Goal: Task Accomplishment & Management: Use online tool/utility

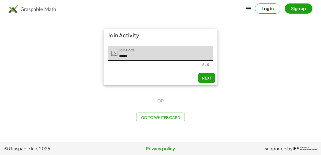
type input "*****"
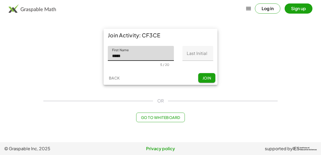
type input "*****"
click at [187, 52] on input "Last Initial" at bounding box center [197, 53] width 31 height 15
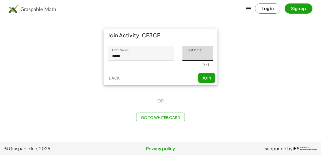
type input "*"
click at [209, 76] on span "Join" at bounding box center [206, 78] width 9 height 5
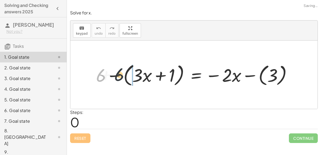
drag, startPoint x: 112, startPoint y: 72, endPoint x: 124, endPoint y: 76, distance: 12.5
click at [124, 76] on div at bounding box center [195, 75] width 205 height 26
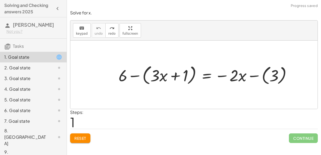
click at [84, 136] on span "Reset" at bounding box center [80, 138] width 12 height 5
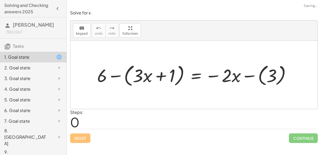
click at [101, 76] on div at bounding box center [196, 75] width 204 height 26
drag, startPoint x: 101, startPoint y: 76, endPoint x: 97, endPoint y: 76, distance: 4.5
click at [97, 76] on div at bounding box center [196, 75] width 204 height 26
click at [115, 76] on div at bounding box center [196, 75] width 204 height 26
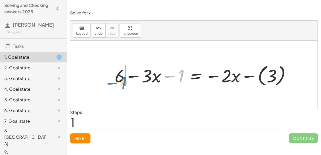
drag, startPoint x: 180, startPoint y: 78, endPoint x: 123, endPoint y: 84, distance: 57.9
click at [123, 84] on div at bounding box center [205, 74] width 186 height 25
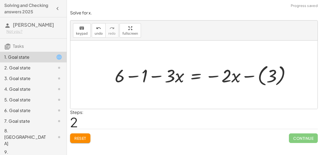
click at [134, 74] on div at bounding box center [205, 74] width 186 height 25
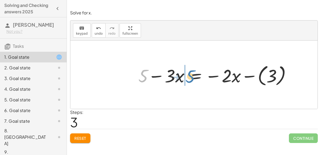
drag, startPoint x: 143, startPoint y: 81, endPoint x: 190, endPoint y: 81, distance: 47.1
click at [190, 81] on div at bounding box center [217, 74] width 162 height 25
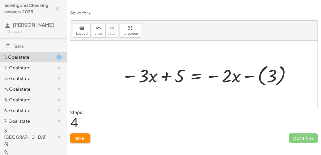
click at [192, 76] on div at bounding box center [207, 74] width 176 height 25
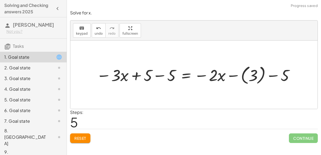
click at [160, 76] on div at bounding box center [196, 74] width 205 height 23
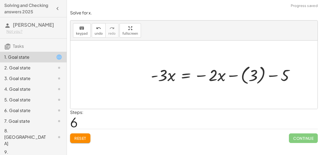
click at [272, 76] on div at bounding box center [224, 74] width 153 height 23
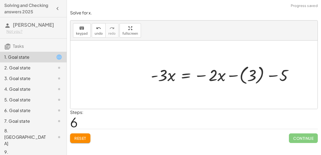
click at [272, 76] on div at bounding box center [224, 74] width 153 height 23
click at [235, 76] on div at bounding box center [224, 74] width 153 height 23
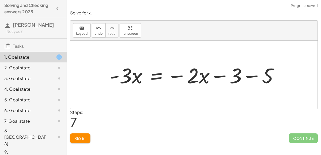
click at [249, 76] on div at bounding box center [196, 75] width 178 height 28
click at [220, 76] on div at bounding box center [181, 75] width 148 height 28
click at [178, 75] on div at bounding box center [181, 75] width 148 height 28
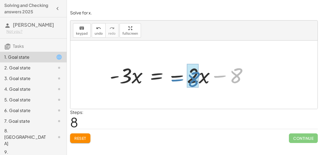
drag, startPoint x: 233, startPoint y: 78, endPoint x: 191, endPoint y: 81, distance: 42.4
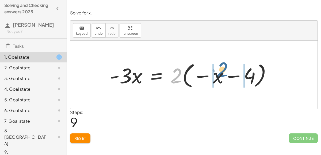
drag, startPoint x: 175, startPoint y: 76, endPoint x: 221, endPoint y: 70, distance: 46.4
click at [221, 70] on div at bounding box center [192, 75] width 171 height 30
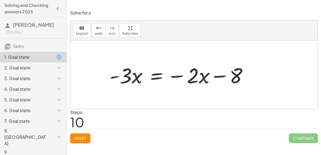
click at [77, 140] on span "Reset" at bounding box center [80, 138] width 12 height 5
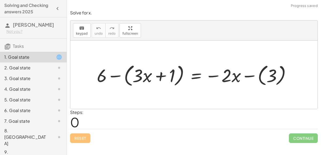
click at [116, 74] on div at bounding box center [196, 75] width 204 height 26
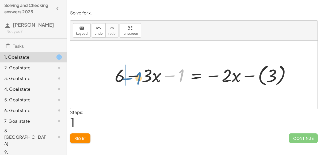
drag, startPoint x: 183, startPoint y: 78, endPoint x: 140, endPoint y: 81, distance: 42.6
click at [140, 81] on div at bounding box center [205, 74] width 186 height 25
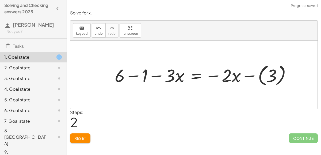
click at [133, 76] on div at bounding box center [205, 74] width 186 height 25
click at [248, 75] on div at bounding box center [217, 74] width 162 height 25
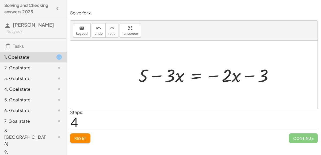
click at [192, 77] on div at bounding box center [208, 75] width 144 height 24
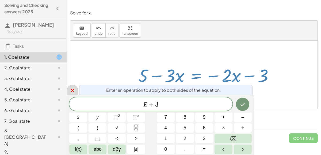
click at [71, 91] on icon at bounding box center [72, 90] width 6 height 6
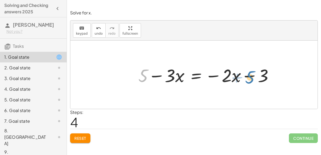
drag, startPoint x: 143, startPoint y: 77, endPoint x: 248, endPoint y: 79, distance: 105.7
click at [248, 79] on div at bounding box center [208, 75] width 144 height 24
click at [155, 76] on div at bounding box center [208, 75] width 144 height 24
click at [193, 75] on div at bounding box center [208, 75] width 144 height 24
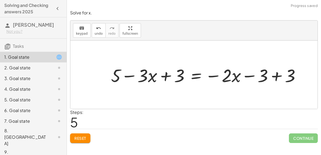
click at [275, 75] on div at bounding box center [207, 75] width 199 height 24
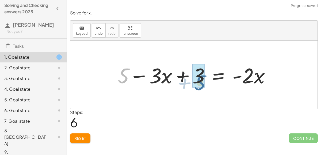
drag, startPoint x: 125, startPoint y: 76, endPoint x: 205, endPoint y: 82, distance: 79.4
click at [205, 82] on div at bounding box center [196, 75] width 162 height 28
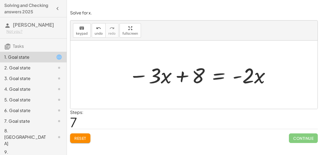
click at [216, 75] on div at bounding box center [200, 75] width 148 height 28
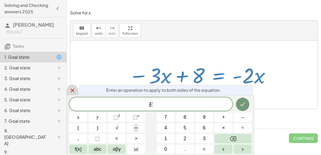
click at [70, 93] on icon at bounding box center [72, 90] width 6 height 6
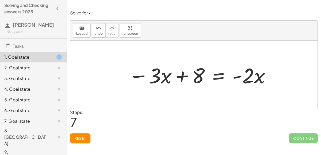
click at [184, 77] on div at bounding box center [200, 75] width 148 height 28
click at [193, 78] on div at bounding box center [200, 75] width 148 height 28
click at [198, 79] on div at bounding box center [200, 75] width 148 height 28
click at [263, 80] on div at bounding box center [200, 75] width 148 height 28
click at [218, 78] on div at bounding box center [200, 75] width 148 height 28
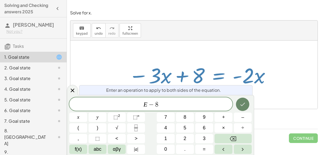
click at [240, 108] on button "Done" at bounding box center [242, 104] width 13 height 13
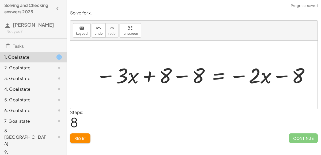
click at [179, 79] on div at bounding box center [203, 75] width 220 height 28
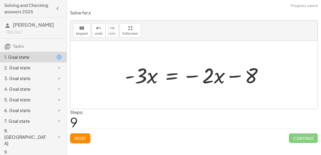
click at [251, 82] on div at bounding box center [196, 75] width 148 height 28
click at [171, 75] on div at bounding box center [196, 75] width 148 height 28
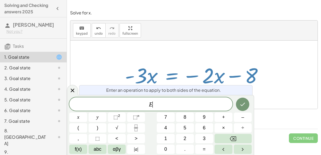
click at [79, 85] on div at bounding box center [193, 75] width 247 height 68
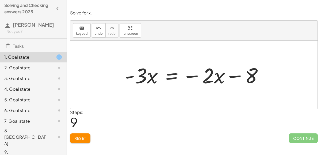
click at [145, 80] on div at bounding box center [196, 75] width 148 height 28
click at [144, 79] on div at bounding box center [196, 75] width 148 height 28
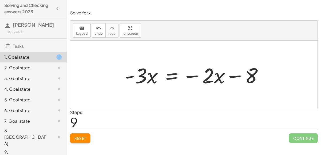
click at [144, 79] on div at bounding box center [196, 75] width 148 height 28
click at [236, 76] on div at bounding box center [196, 75] width 148 height 28
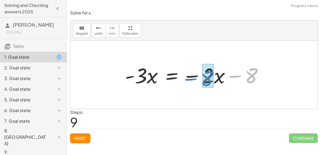
drag, startPoint x: 252, startPoint y: 78, endPoint x: 209, endPoint y: 81, distance: 43.7
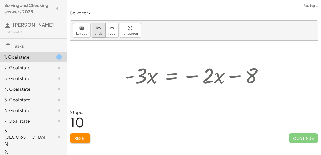
click at [96, 34] on span "undo" at bounding box center [99, 34] width 8 height 4
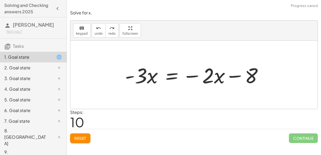
click at [87, 139] on button "Reset" at bounding box center [80, 139] width 20 height 10
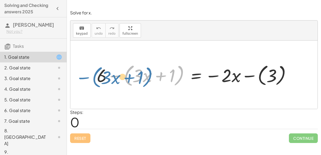
drag, startPoint x: 113, startPoint y: 76, endPoint x: 80, endPoint y: 77, distance: 32.4
click at [80, 77] on div "− ( + · 3 · x + 1 ) + 6 − ( + · 3 · x + 1 ) = − · 2 · x − ( 3 )" at bounding box center [193, 75] width 247 height 68
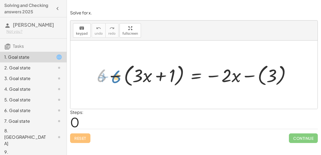
drag, startPoint x: 99, startPoint y: 77, endPoint x: 114, endPoint y: 78, distance: 14.5
click at [114, 78] on div at bounding box center [196, 75] width 204 height 26
drag, startPoint x: 102, startPoint y: 77, endPoint x: 130, endPoint y: 77, distance: 27.5
click at [130, 77] on div at bounding box center [196, 75] width 204 height 26
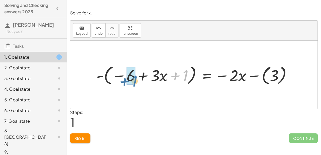
drag, startPoint x: 187, startPoint y: 73, endPoint x: 132, endPoint y: 77, distance: 55.2
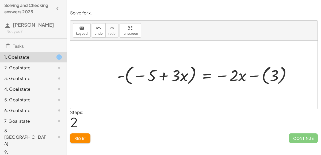
click at [137, 74] on div at bounding box center [206, 75] width 184 height 24
click at [139, 75] on div at bounding box center [206, 75] width 184 height 24
click at [121, 76] on div at bounding box center [206, 75] width 184 height 24
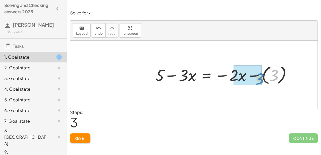
drag, startPoint x: 276, startPoint y: 73, endPoint x: 261, endPoint y: 76, distance: 15.1
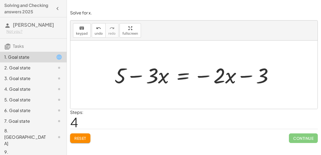
click at [251, 78] on div at bounding box center [196, 75] width 168 height 28
drag, startPoint x: 264, startPoint y: 79, endPoint x: 212, endPoint y: 80, distance: 51.9
click at [212, 80] on div at bounding box center [196, 75] width 168 height 28
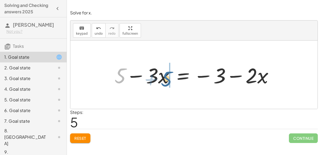
drag, startPoint x: 122, startPoint y: 76, endPoint x: 170, endPoint y: 79, distance: 47.9
click at [170, 79] on div at bounding box center [196, 75] width 168 height 28
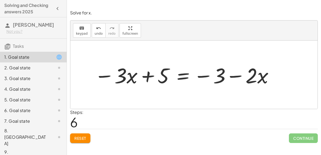
click at [116, 82] on div at bounding box center [184, 75] width 185 height 28
click at [108, 75] on div at bounding box center [184, 75] width 185 height 28
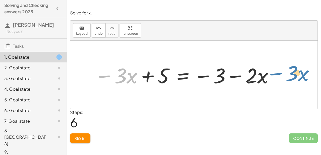
drag, startPoint x: 108, startPoint y: 75, endPoint x: 280, endPoint y: 69, distance: 172.3
click at [280, 69] on div "+ 6 − ( + · 3 · x + 1 ) = − · 2 · x − ( 3 ) - ( − 6 + · 3 · x + 1 ) = − · 2 · x…" at bounding box center [193, 75] width 247 height 68
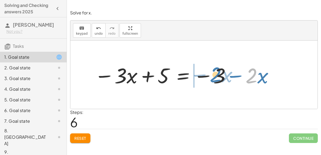
drag, startPoint x: 253, startPoint y: 76, endPoint x: 217, endPoint y: 75, distance: 35.9
click at [217, 75] on div at bounding box center [184, 75] width 185 height 28
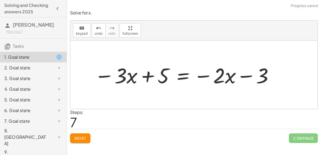
click at [229, 78] on div at bounding box center [184, 75] width 185 height 28
click at [185, 74] on div at bounding box center [184, 75] width 185 height 28
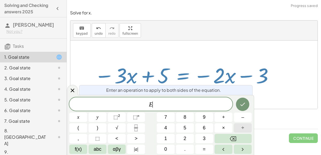
click at [235, 125] on button "÷" at bounding box center [243, 128] width 18 height 9
click at [205, 141] on span "3" at bounding box center [204, 138] width 3 height 7
click at [243, 109] on button "Done" at bounding box center [242, 104] width 13 height 13
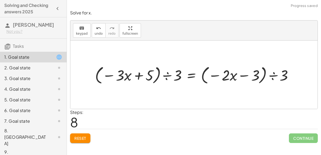
click at [163, 75] on div at bounding box center [196, 75] width 208 height 22
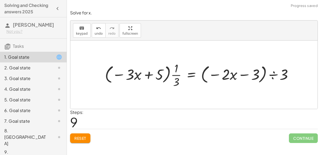
click at [275, 74] on div at bounding box center [201, 74] width 198 height 29
click at [240, 74] on div at bounding box center [196, 74] width 188 height 29
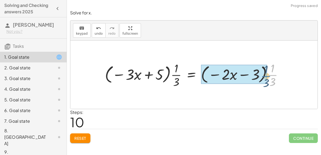
drag, startPoint x: 274, startPoint y: 77, endPoint x: 267, endPoint y: 78, distance: 7.0
click at [267, 78] on div at bounding box center [196, 74] width 188 height 29
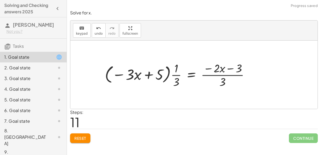
click at [224, 75] on div at bounding box center [179, 74] width 154 height 29
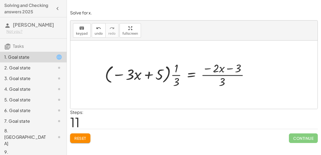
click at [224, 75] on div at bounding box center [179, 74] width 154 height 29
click at [85, 138] on span "Reset" at bounding box center [80, 138] width 12 height 5
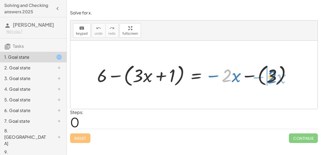
drag, startPoint x: 224, startPoint y: 79, endPoint x: 269, endPoint y: 81, distance: 45.0
click at [269, 81] on div at bounding box center [196, 75] width 204 height 26
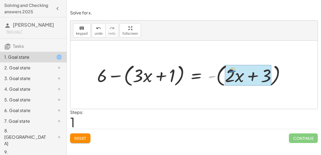
drag, startPoint x: 214, startPoint y: 76, endPoint x: 235, endPoint y: 71, distance: 21.3
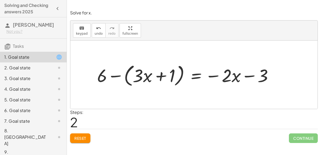
click at [28, 69] on div "2. Goal state" at bounding box center [25, 68] width 43 height 6
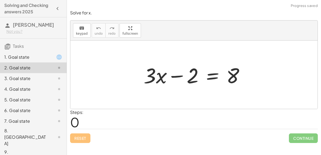
click at [35, 57] on div "1. Goal state" at bounding box center [25, 57] width 43 height 6
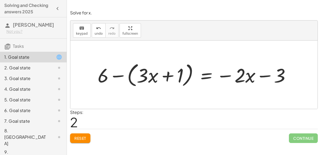
click at [205, 77] on div at bounding box center [196, 74] width 202 height 29
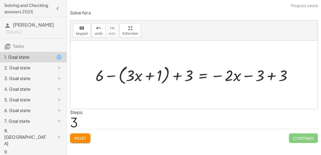
click at [269, 78] on div at bounding box center [196, 74] width 206 height 23
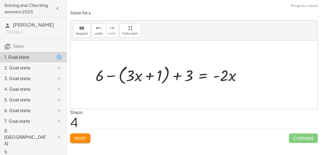
click at [181, 75] on div at bounding box center [170, 74] width 155 height 23
drag, startPoint x: 188, startPoint y: 76, endPoint x: 109, endPoint y: 79, distance: 79.0
click at [109, 79] on div at bounding box center [170, 74] width 155 height 23
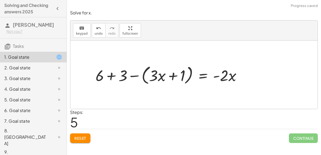
click at [111, 78] on div at bounding box center [170, 74] width 155 height 23
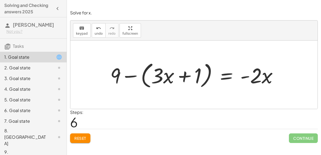
click at [135, 76] on div at bounding box center [196, 75] width 177 height 31
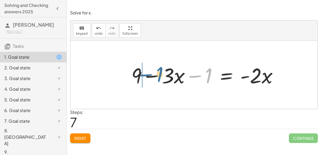
drag, startPoint x: 207, startPoint y: 78, endPoint x: 154, endPoint y: 77, distance: 53.0
click at [154, 77] on div at bounding box center [207, 75] width 156 height 28
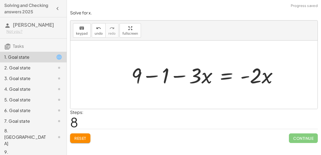
click at [154, 76] on div at bounding box center [207, 75] width 156 height 28
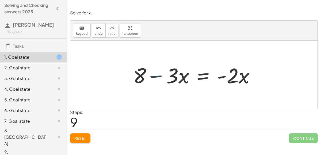
click at [154, 76] on div at bounding box center [196, 75] width 131 height 28
drag, startPoint x: 139, startPoint y: 77, endPoint x: 193, endPoint y: 77, distance: 53.5
click at [193, 77] on div at bounding box center [196, 75] width 131 height 28
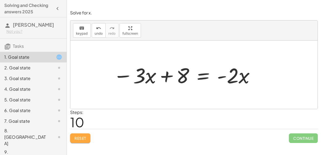
click at [80, 137] on span "Reset" at bounding box center [80, 138] width 12 height 5
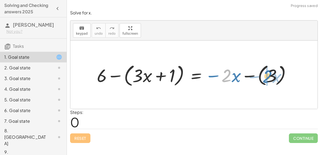
drag, startPoint x: 228, startPoint y: 75, endPoint x: 270, endPoint y: 76, distance: 42.5
click at [270, 76] on div at bounding box center [196, 75] width 204 height 26
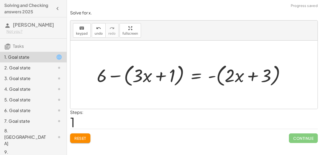
click at [256, 78] on div at bounding box center [193, 75] width 198 height 26
click at [78, 134] on button "Reset" at bounding box center [80, 139] width 20 height 10
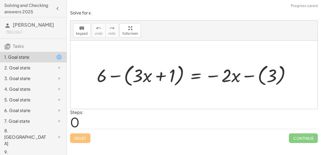
click at [195, 77] on div at bounding box center [196, 75] width 204 height 26
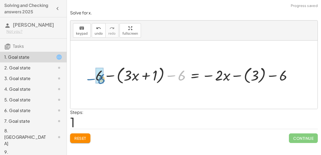
drag, startPoint x: 182, startPoint y: 77, endPoint x: 102, endPoint y: 81, distance: 80.8
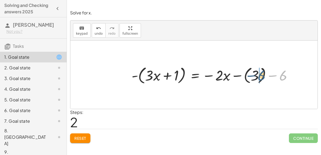
drag, startPoint x: 284, startPoint y: 79, endPoint x: 260, endPoint y: 79, distance: 23.8
click at [260, 79] on div at bounding box center [214, 74] width 170 height 21
click at [237, 75] on div at bounding box center [214, 74] width 170 height 21
click at [259, 75] on div at bounding box center [207, 74] width 156 height 21
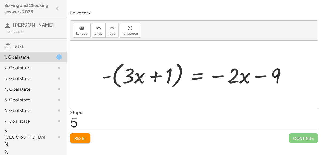
click at [108, 75] on div at bounding box center [196, 75] width 194 height 31
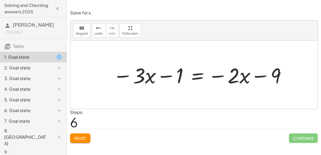
click at [196, 79] on div at bounding box center [199, 75] width 179 height 28
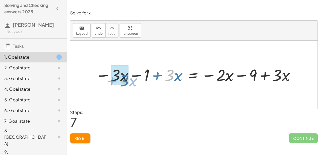
drag, startPoint x: 169, startPoint y: 77, endPoint x: 121, endPoint y: 82, distance: 47.6
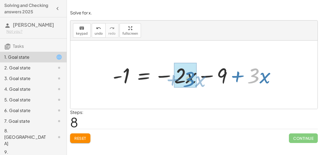
drag, startPoint x: 252, startPoint y: 72, endPoint x: 188, endPoint y: 76, distance: 64.5
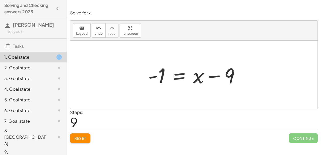
click at [177, 78] on div at bounding box center [195, 75] width 101 height 28
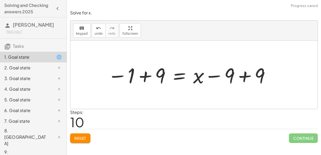
click at [148, 77] on div at bounding box center [189, 75] width 168 height 28
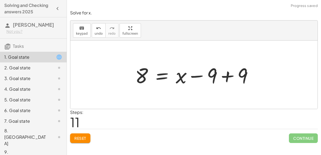
click at [226, 78] on div at bounding box center [195, 75] width 127 height 28
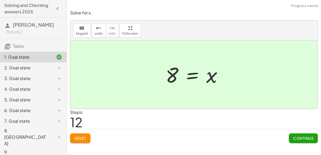
click at [305, 139] on span "Continue" at bounding box center [303, 138] width 20 height 5
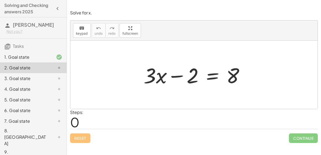
click at [213, 79] on div at bounding box center [196, 75] width 110 height 28
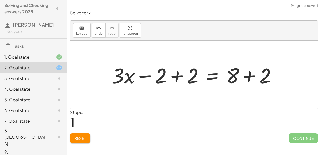
click at [172, 71] on div at bounding box center [196, 75] width 174 height 28
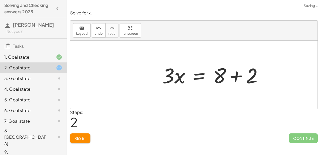
click at [250, 79] on div at bounding box center [214, 75] width 110 height 28
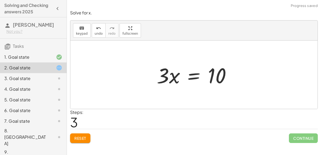
click at [196, 76] on div at bounding box center [196, 75] width 84 height 28
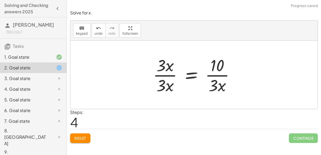
click at [166, 80] on div at bounding box center [195, 74] width 91 height 41
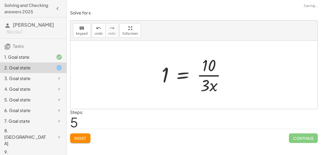
click at [208, 79] on div at bounding box center [196, 74] width 74 height 41
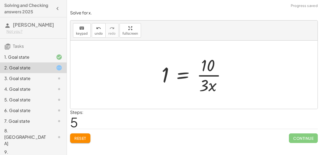
click at [208, 79] on div at bounding box center [196, 74] width 74 height 41
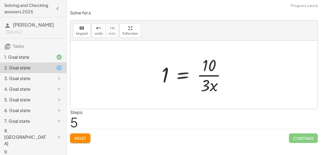
click at [208, 79] on div at bounding box center [196, 74] width 74 height 41
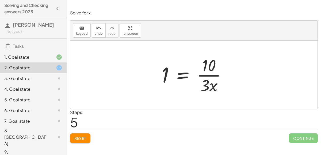
click at [208, 79] on div at bounding box center [196, 74] width 74 height 41
click at [185, 75] on div at bounding box center [196, 74] width 74 height 41
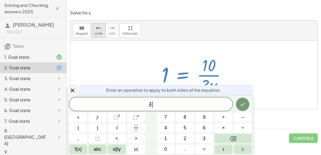
click at [96, 33] on span "undo" at bounding box center [99, 34] width 8 height 4
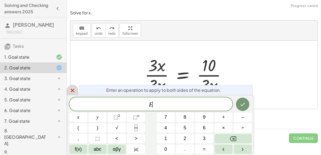
click at [75, 92] on div at bounding box center [72, 90] width 11 height 10
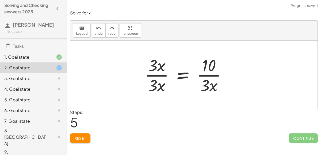
click at [81, 138] on span "Reset" at bounding box center [80, 138] width 12 height 5
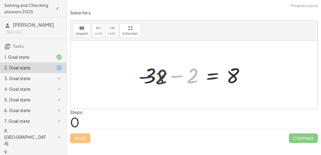
drag, startPoint x: 193, startPoint y: 81, endPoint x: 156, endPoint y: 82, distance: 36.1
click at [156, 82] on div at bounding box center [196, 75] width 110 height 28
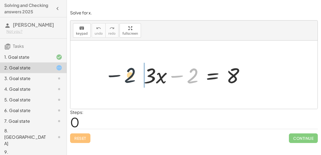
drag, startPoint x: 195, startPoint y: 81, endPoint x: 129, endPoint y: 81, distance: 66.6
click at [129, 81] on div "− 2 + · 3 · x − 2 = 8" at bounding box center [193, 75] width 247 height 68
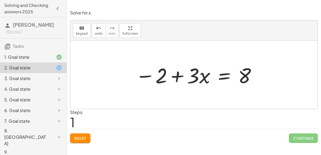
click at [222, 76] on div at bounding box center [196, 75] width 127 height 28
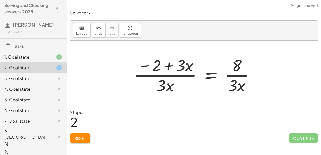
click at [174, 74] on div at bounding box center [196, 74] width 130 height 41
click at [243, 75] on div at bounding box center [196, 74] width 130 height 41
click at [73, 141] on button "Reset" at bounding box center [80, 139] width 20 height 10
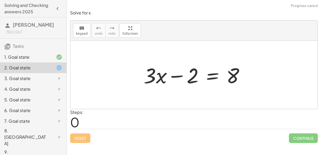
click at [213, 71] on div at bounding box center [196, 75] width 110 height 28
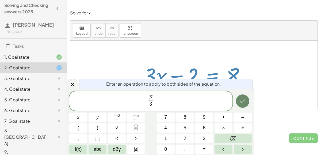
click at [247, 103] on button "Done" at bounding box center [242, 101] width 13 height 13
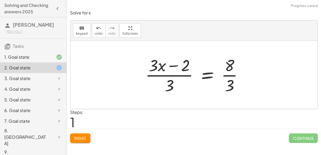
click at [155, 66] on div at bounding box center [196, 74] width 107 height 41
click at [170, 78] on div at bounding box center [196, 74] width 107 height 41
drag, startPoint x: 172, startPoint y: 82, endPoint x: 159, endPoint y: 69, distance: 18.7
click at [159, 69] on div at bounding box center [196, 74] width 107 height 41
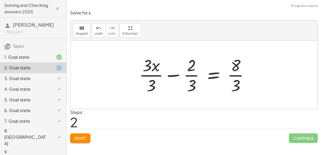
click at [154, 76] on div at bounding box center [196, 74] width 120 height 41
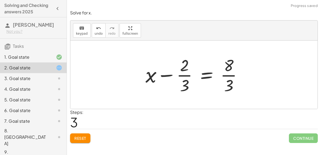
click at [184, 75] on div at bounding box center [196, 74] width 106 height 41
click at [171, 75] on div at bounding box center [196, 74] width 106 height 41
click at [228, 76] on div at bounding box center [196, 74] width 106 height 41
click at [205, 78] on div at bounding box center [196, 74] width 106 height 41
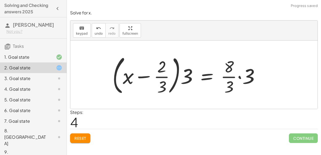
click at [177, 78] on div at bounding box center [188, 75] width 157 height 44
click at [187, 79] on div at bounding box center [188, 75] width 157 height 44
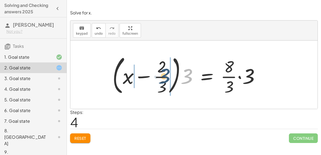
drag, startPoint x: 187, startPoint y: 79, endPoint x: 158, endPoint y: 80, distance: 28.9
click at [158, 80] on div at bounding box center [188, 75] width 157 height 44
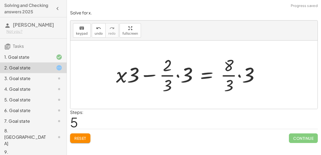
click at [174, 75] on div at bounding box center [189, 74] width 153 height 41
click at [178, 75] on div at bounding box center [189, 74] width 153 height 41
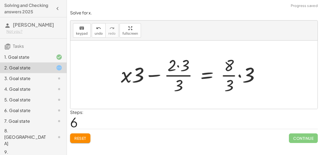
click at [178, 66] on div at bounding box center [192, 74] width 148 height 41
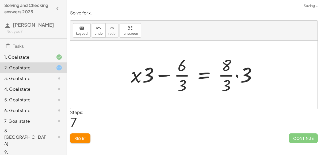
click at [182, 75] on div at bounding box center [196, 74] width 136 height 41
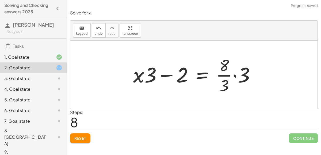
click at [235, 75] on div at bounding box center [196, 74] width 131 height 41
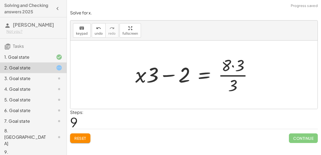
click at [232, 66] on div at bounding box center [196, 74] width 127 height 41
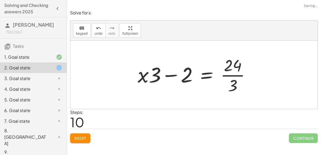
click at [231, 74] on div at bounding box center [196, 74] width 122 height 41
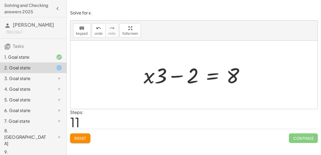
scroll to position [5, 0]
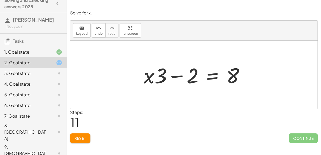
click at [51, 53] on div at bounding box center [54, 52] width 15 height 6
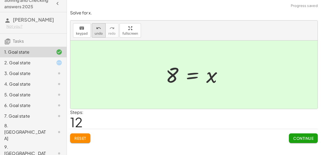
click at [96, 36] on button "undo undo" at bounding box center [99, 30] width 14 height 14
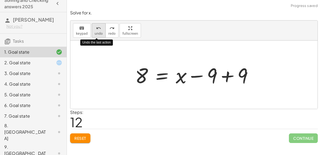
click at [97, 35] on span "undo" at bounding box center [99, 34] width 8 height 4
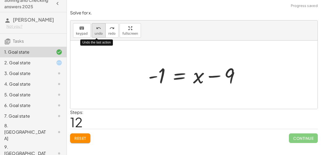
click at [97, 35] on span "undo" at bounding box center [99, 34] width 8 height 4
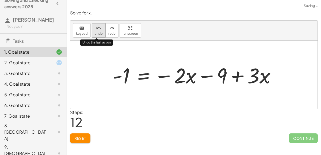
click at [97, 35] on span "undo" at bounding box center [99, 34] width 8 height 4
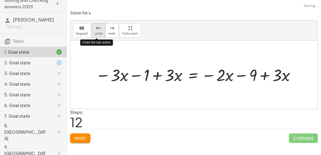
click at [97, 35] on span "undo" at bounding box center [99, 34] width 8 height 4
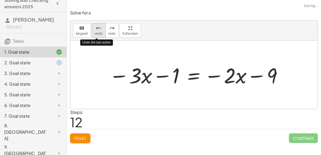
click at [97, 35] on span "undo" at bounding box center [99, 34] width 8 height 4
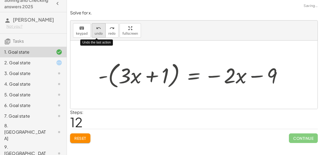
click at [97, 35] on span "undo" at bounding box center [99, 34] width 8 height 4
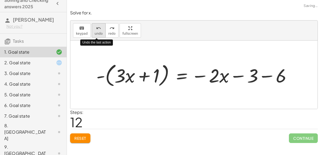
click at [97, 35] on span "undo" at bounding box center [99, 34] width 8 height 4
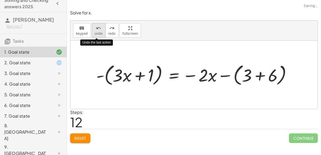
click at [97, 35] on span "undo" at bounding box center [99, 34] width 8 height 4
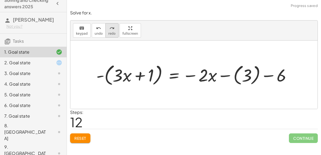
click at [109, 32] on span "redo" at bounding box center [111, 34] width 7 height 4
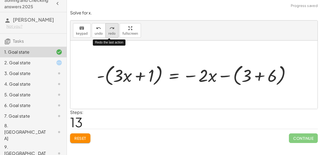
click at [109, 32] on span "redo" at bounding box center [111, 34] width 7 height 4
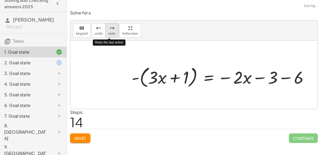
click at [109, 32] on span "redo" at bounding box center [111, 34] width 7 height 4
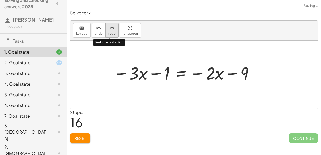
click at [109, 32] on span "redo" at bounding box center [111, 34] width 7 height 4
